Goal: Task Accomplishment & Management: Use online tool/utility

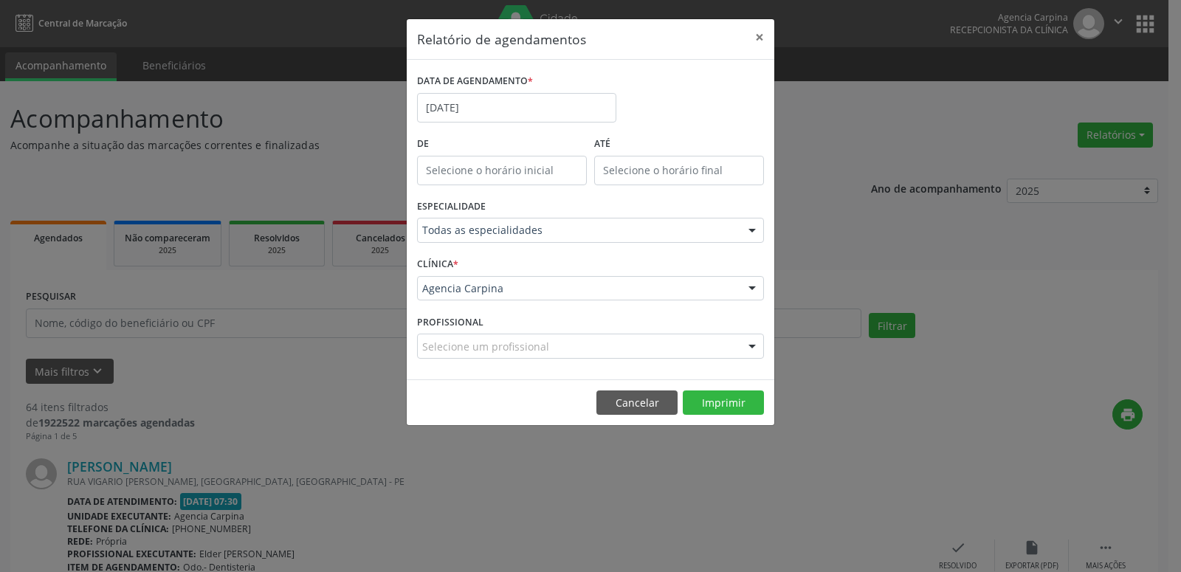
select select "8"
click at [486, 95] on input "[DATE]" at bounding box center [516, 108] width 199 height 30
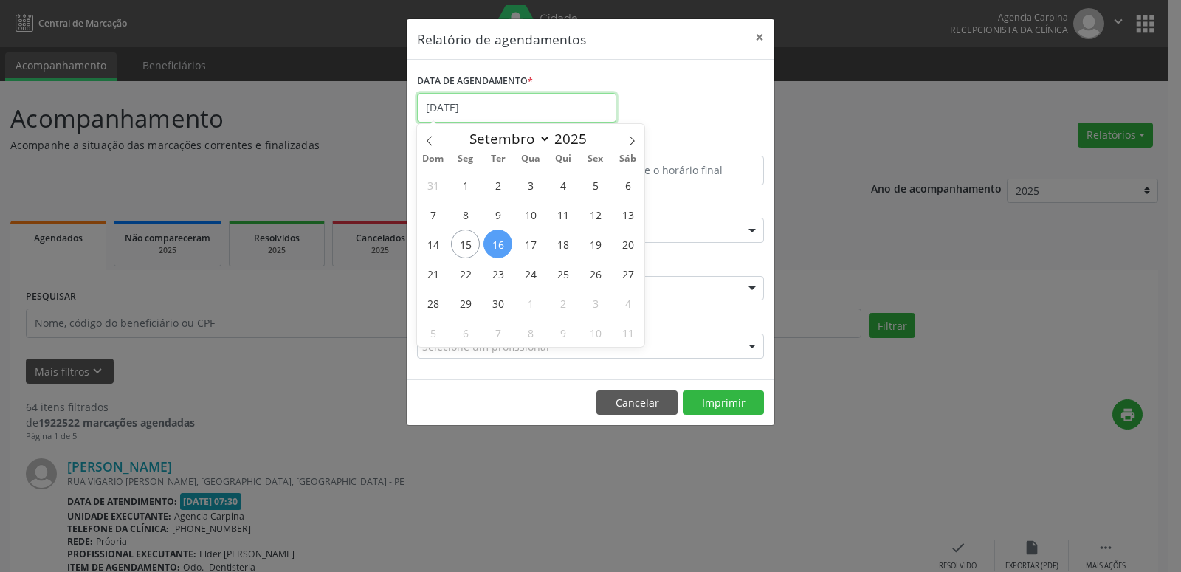
click at [467, 106] on input "[DATE]" at bounding box center [516, 108] width 199 height 30
click at [462, 255] on span "15" at bounding box center [465, 244] width 29 height 29
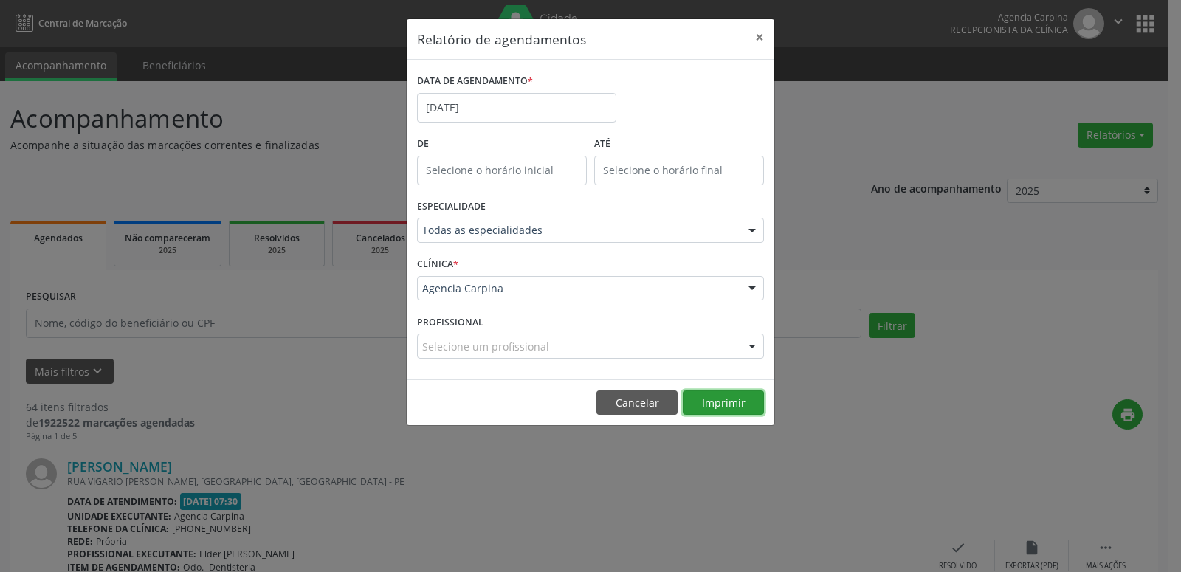
click at [723, 399] on button "Imprimir" at bounding box center [723, 403] width 81 height 25
click at [495, 117] on input "[DATE]" at bounding box center [516, 108] width 199 height 30
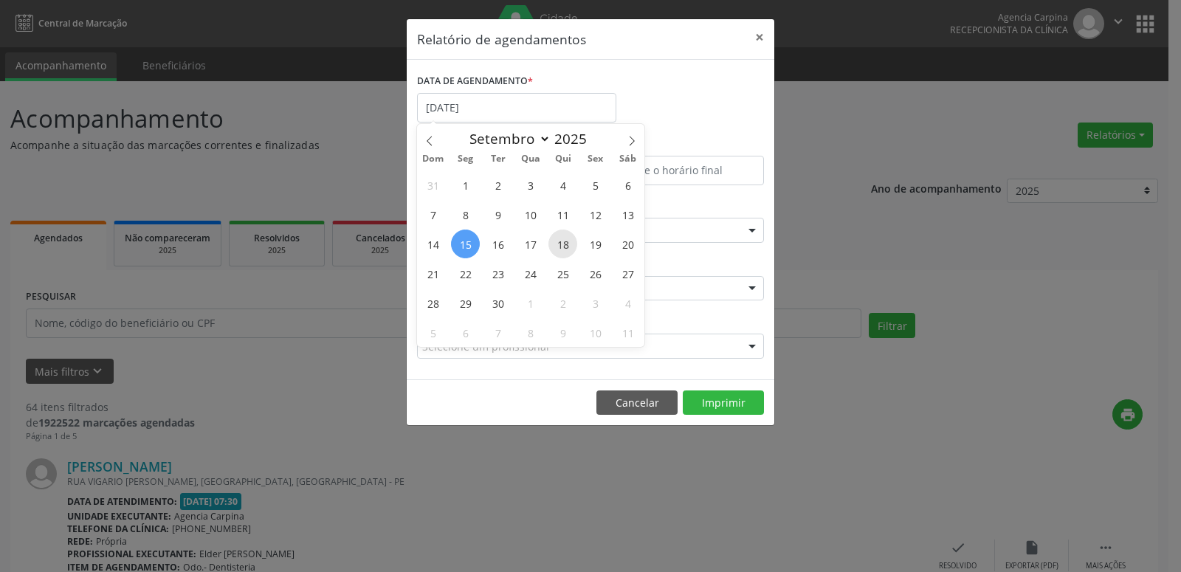
click at [564, 243] on span "18" at bounding box center [563, 244] width 29 height 29
type input "[DATE]"
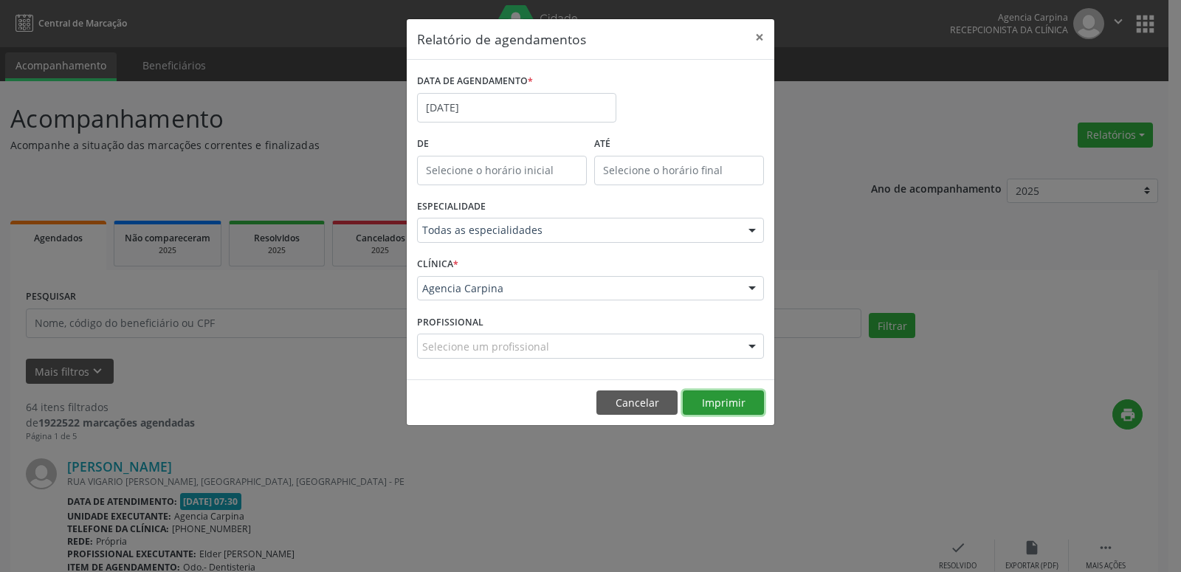
click at [719, 414] on button "Imprimir" at bounding box center [723, 403] width 81 height 25
click at [486, 108] on input "[DATE]" at bounding box center [516, 108] width 199 height 30
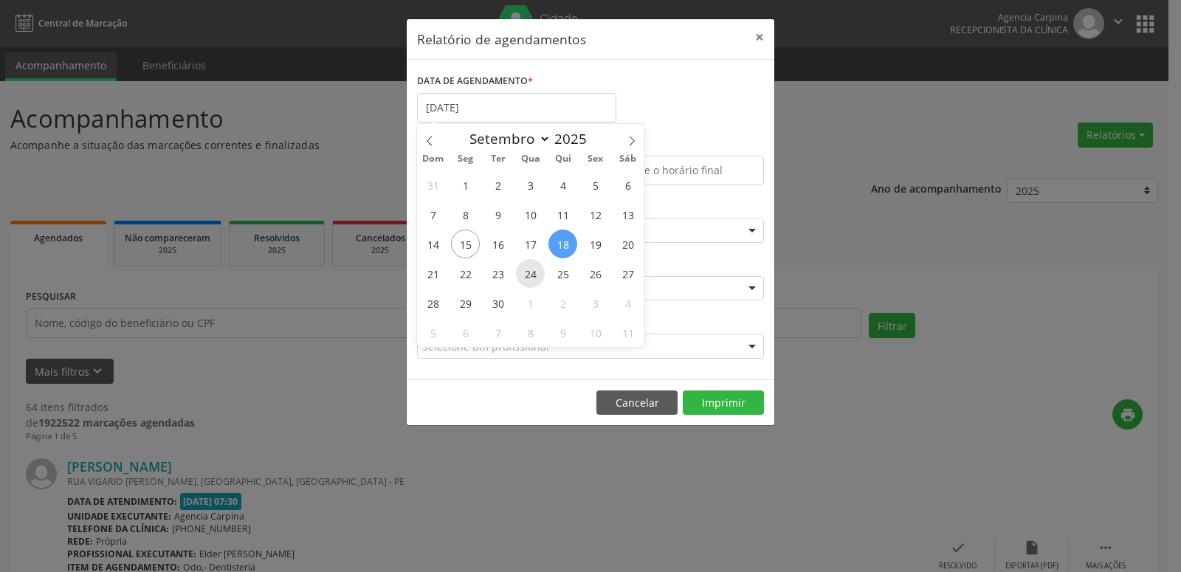
click at [538, 279] on span "24" at bounding box center [530, 273] width 29 height 29
type input "[DATE]"
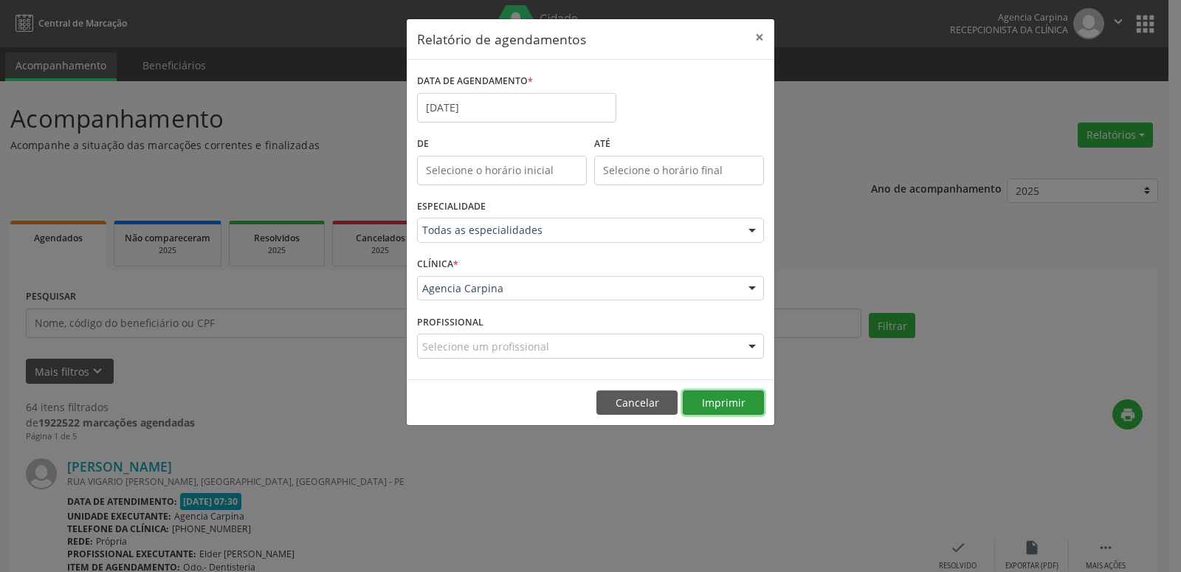
click at [743, 414] on button "Imprimir" at bounding box center [723, 403] width 81 height 25
click at [484, 114] on input "[DATE]" at bounding box center [516, 108] width 199 height 30
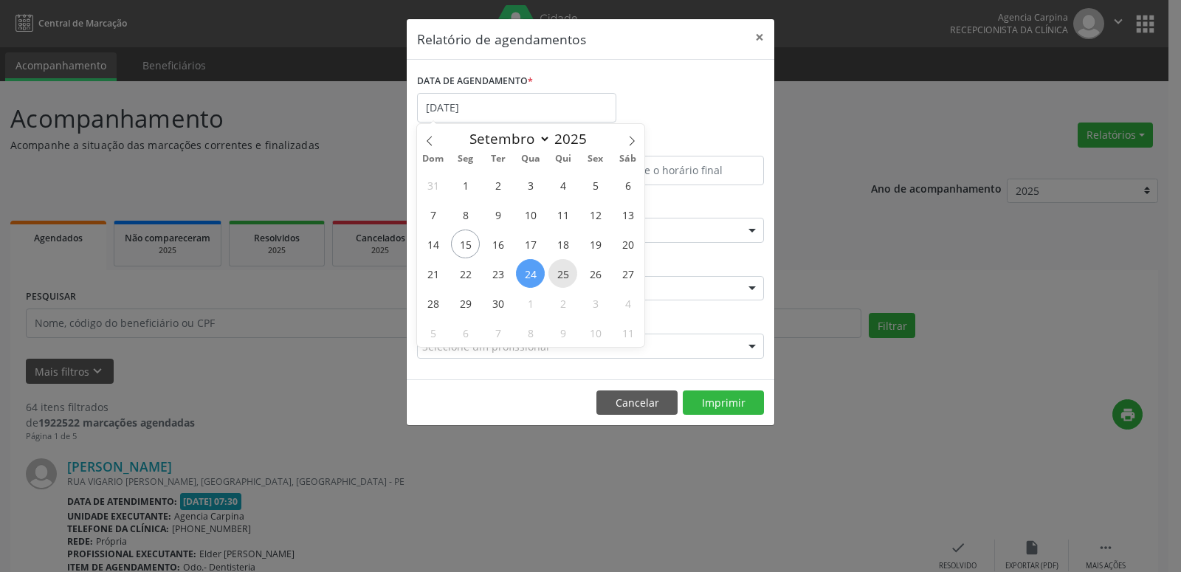
click at [570, 282] on span "25" at bounding box center [563, 273] width 29 height 29
type input "25/09/2025"
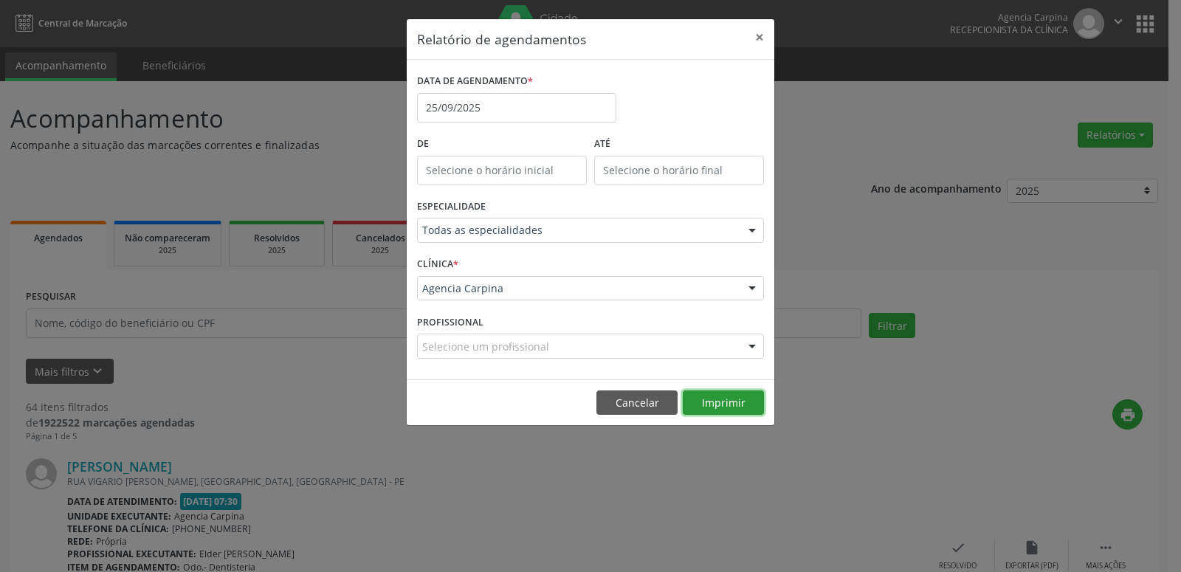
click at [716, 399] on button "Imprimir" at bounding box center [723, 403] width 81 height 25
click at [473, 102] on input "25/09/2025" at bounding box center [516, 108] width 199 height 30
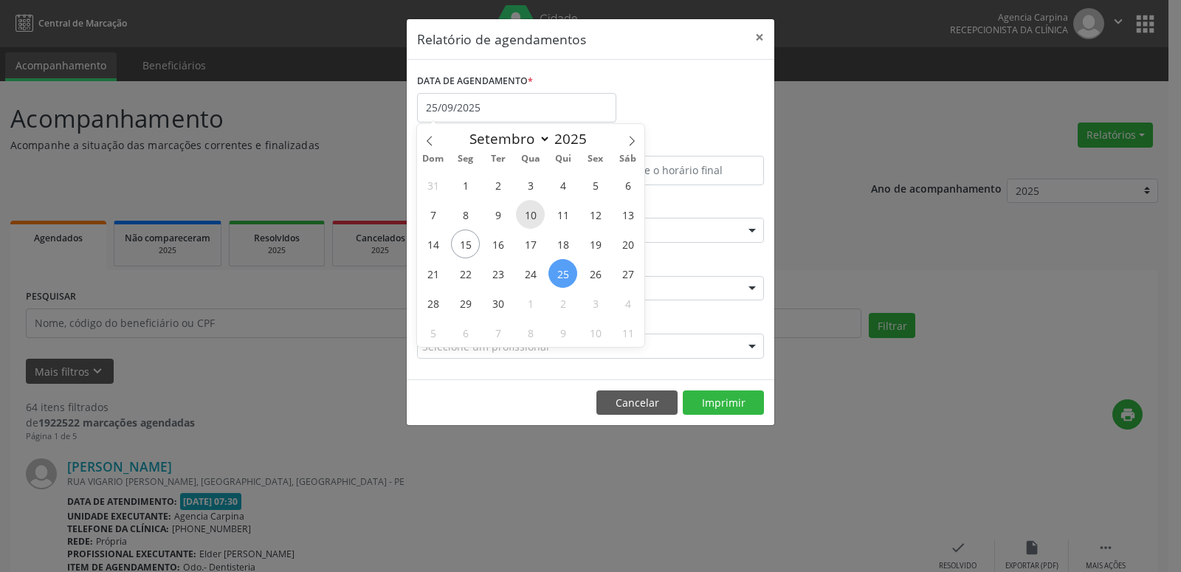
click at [533, 213] on span "10" at bounding box center [530, 214] width 29 height 29
type input "[DATE]"
click at [474, 242] on span "15" at bounding box center [465, 244] width 29 height 29
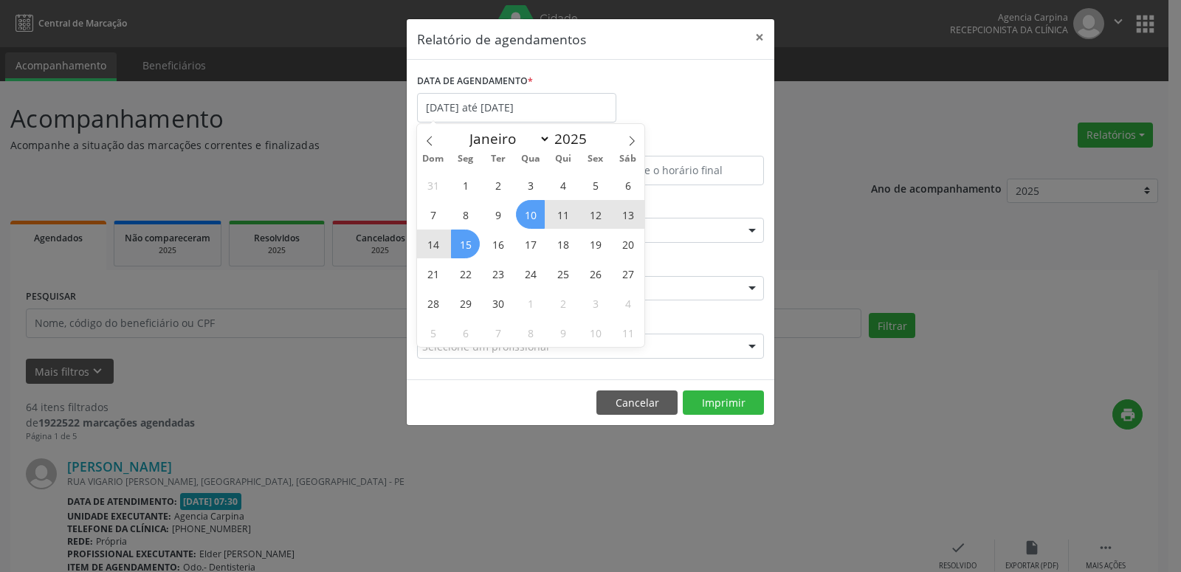
click at [474, 242] on div "Todas as especialidades" at bounding box center [590, 230] width 347 height 25
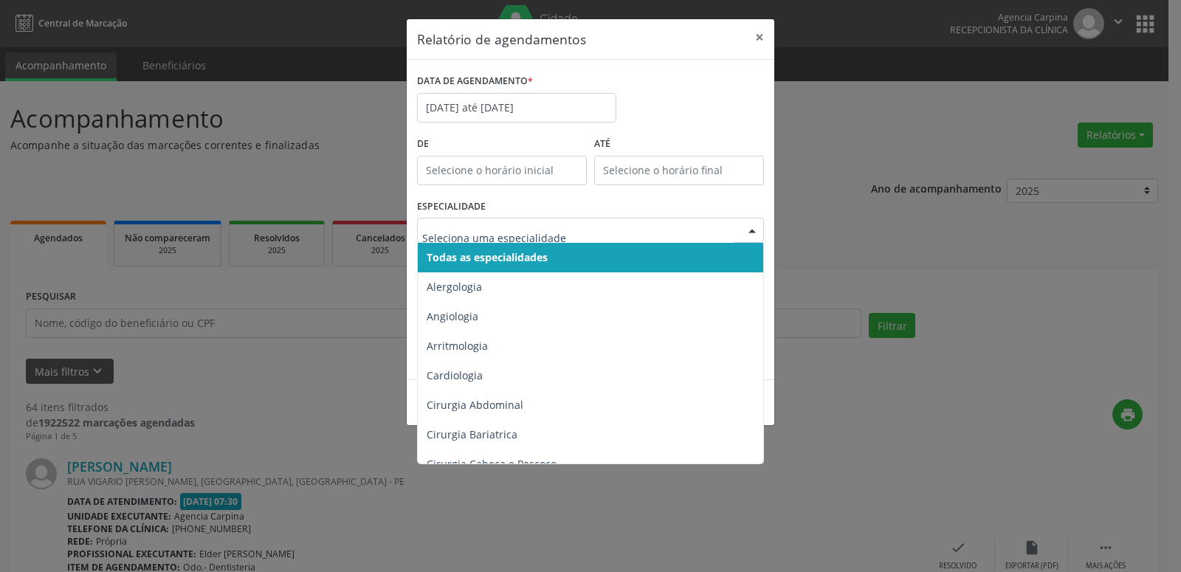
click at [512, 259] on span "Todas as especialidades" at bounding box center [487, 257] width 121 height 14
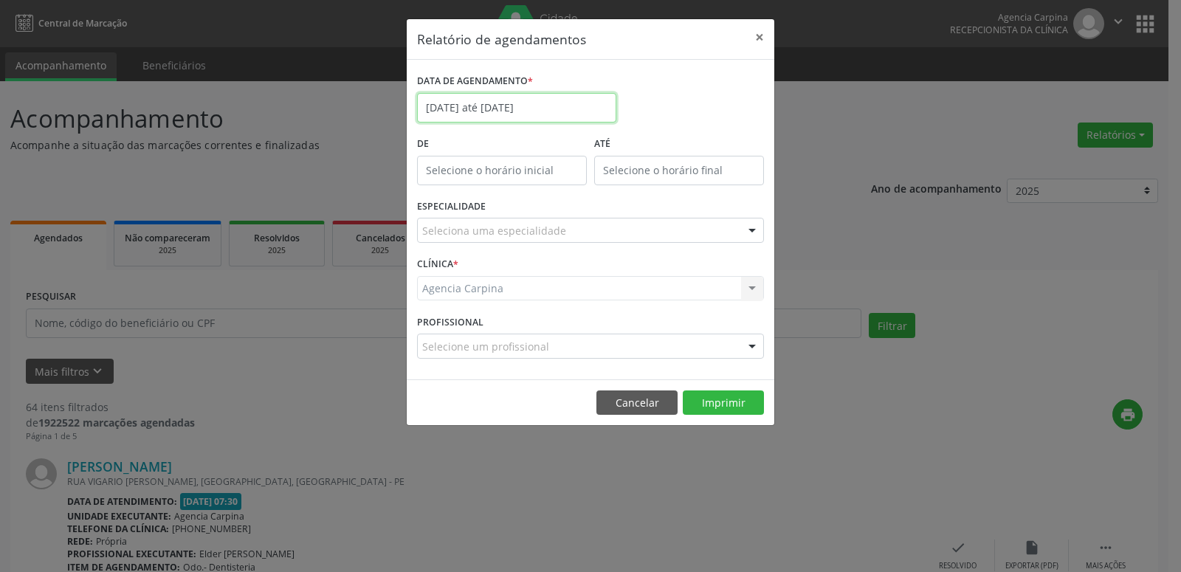
click at [565, 107] on input "[DATE] até [DATE]" at bounding box center [516, 108] width 199 height 30
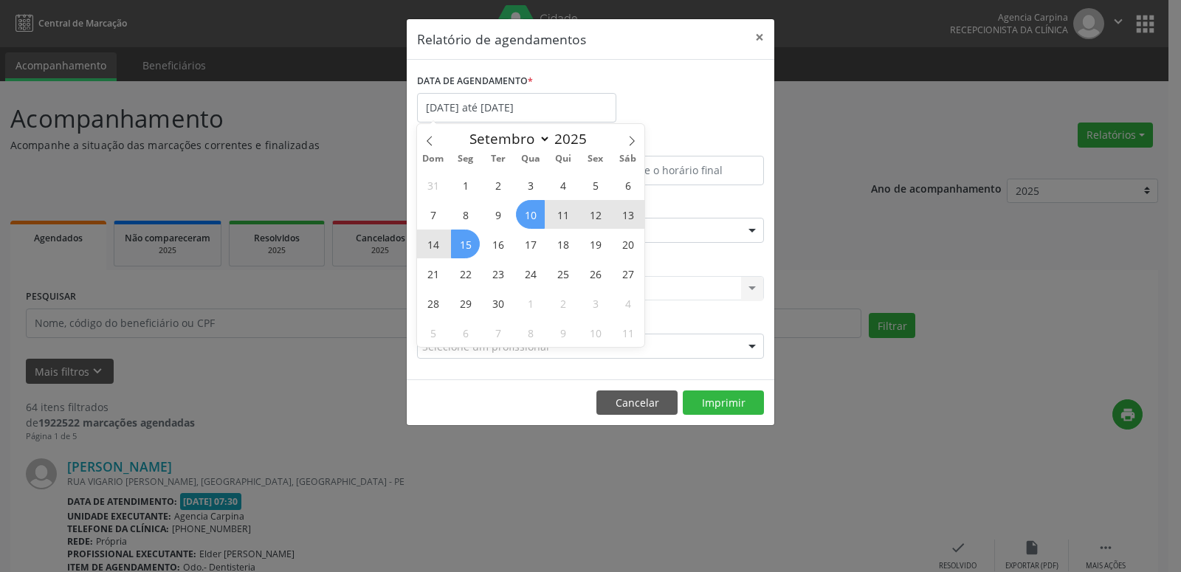
click at [529, 210] on span "10" at bounding box center [530, 214] width 29 height 29
type input "[DATE]"
click at [529, 210] on span "10" at bounding box center [530, 214] width 29 height 29
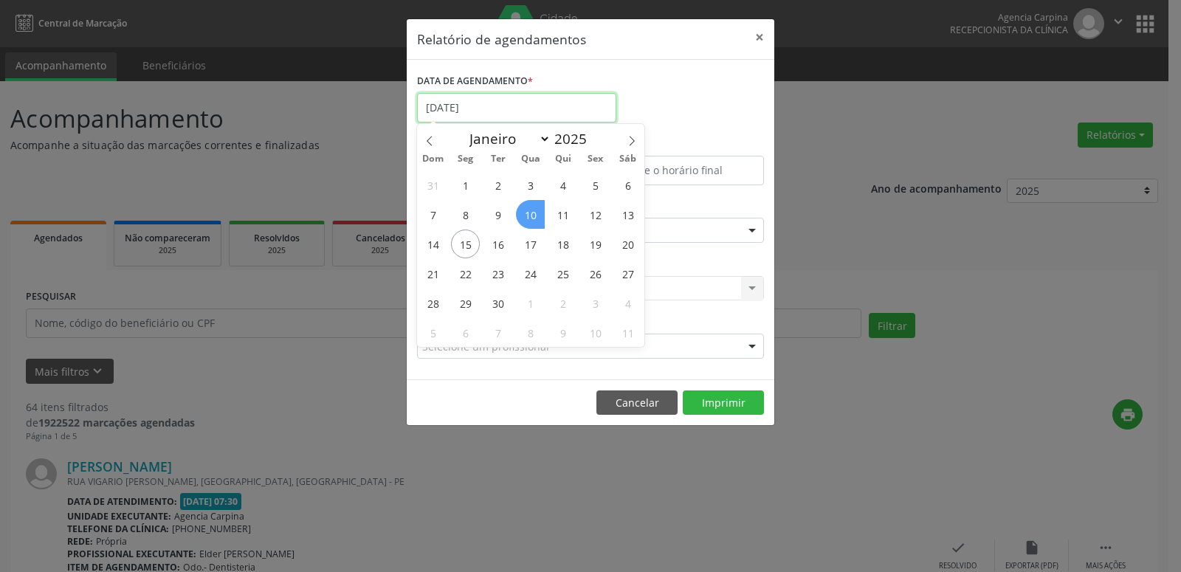
select select "8"
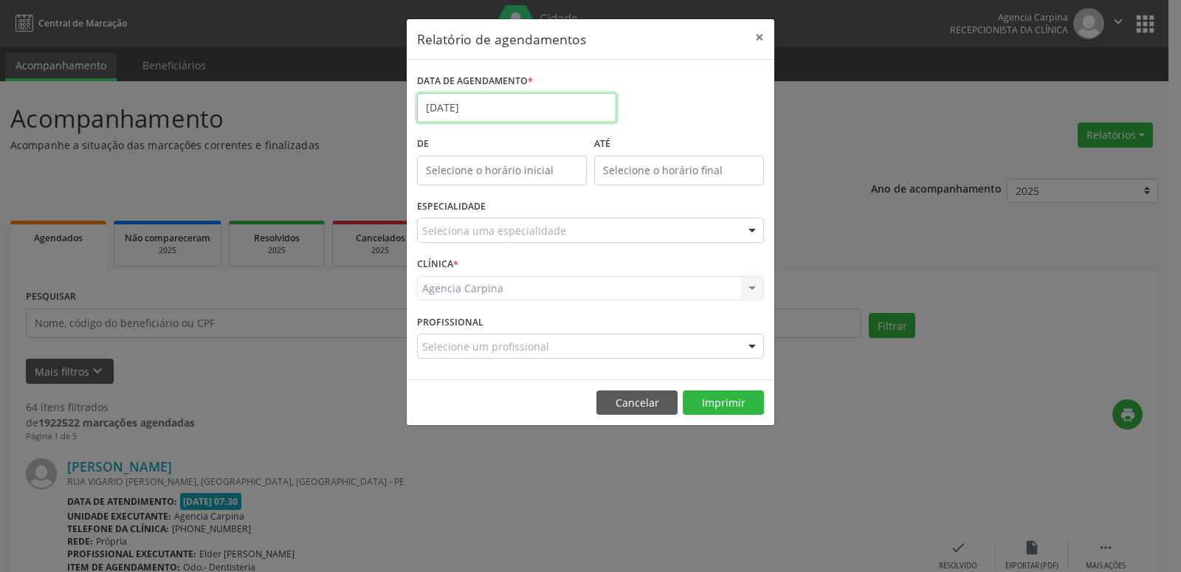
click at [552, 106] on input "[DATE]" at bounding box center [516, 108] width 199 height 30
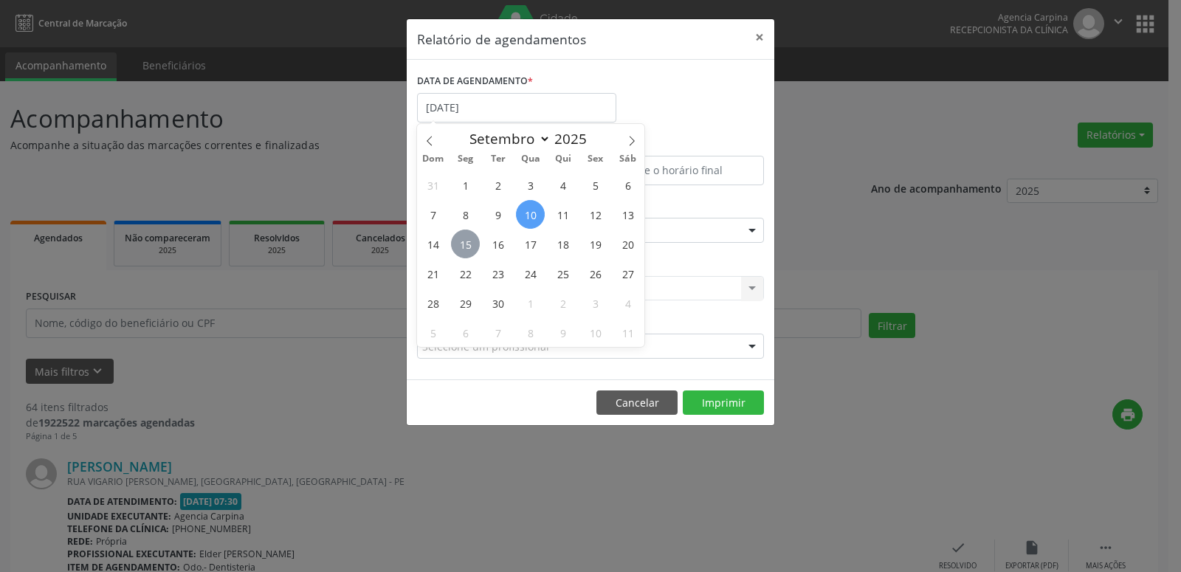
click at [470, 251] on span "15" at bounding box center [465, 244] width 29 height 29
type input "[DATE]"
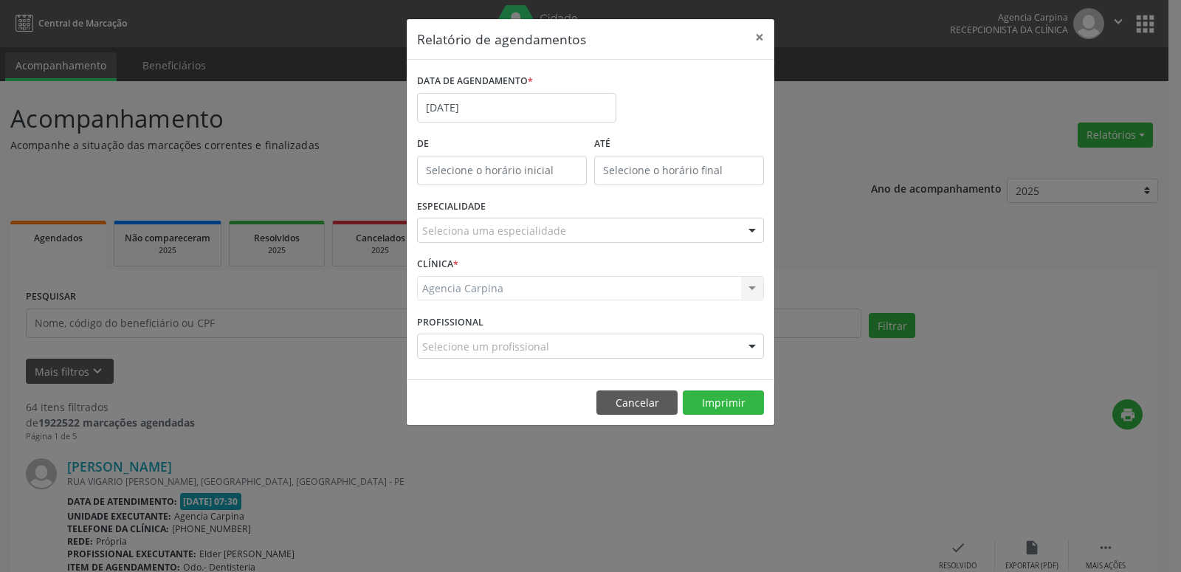
click at [696, 218] on div "ESPECIALIDADE Seleciona uma especialidade Todas as especialidades Alergologia A…" at bounding box center [591, 225] width 354 height 58
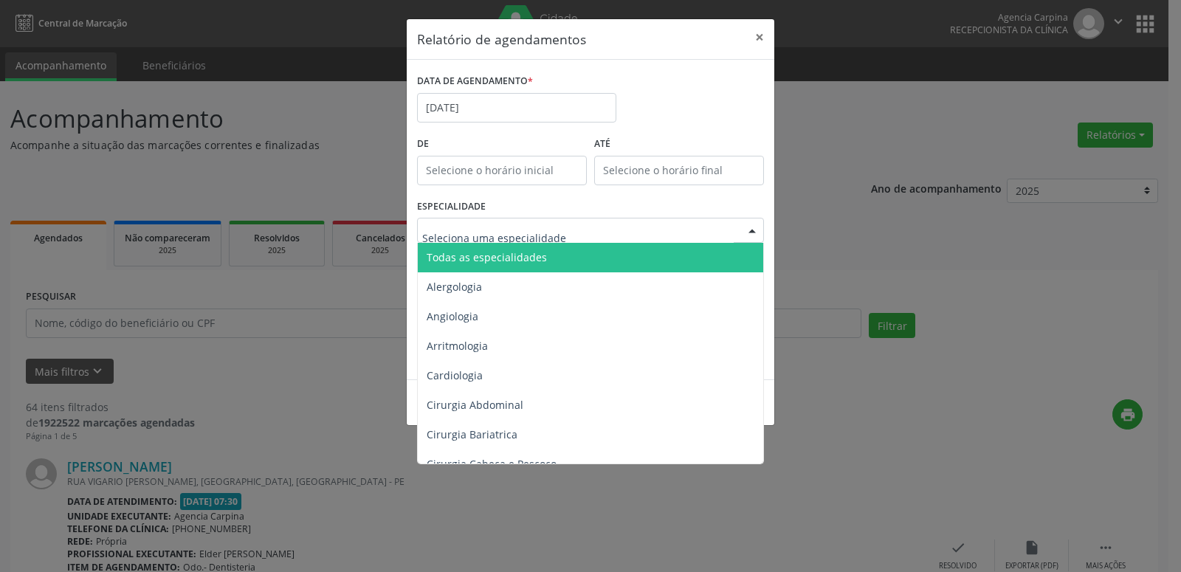
click at [687, 227] on div at bounding box center [590, 230] width 347 height 25
click at [620, 264] on span "Todas as especialidades" at bounding box center [592, 258] width 348 height 30
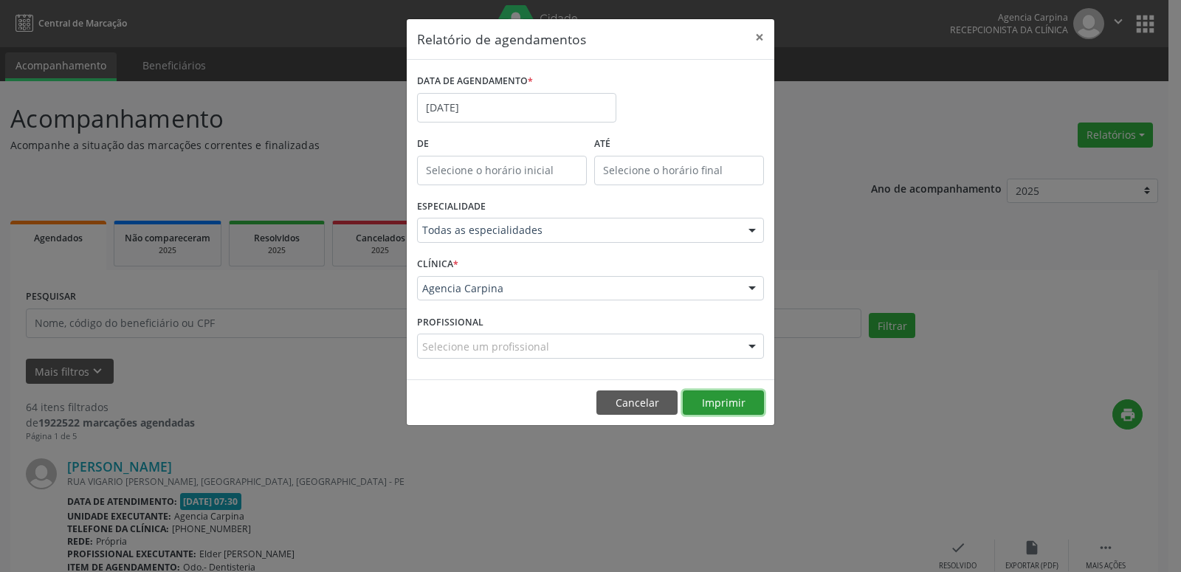
click at [735, 410] on button "Imprimir" at bounding box center [723, 403] width 81 height 25
